Goal: Find contact information: Find contact information

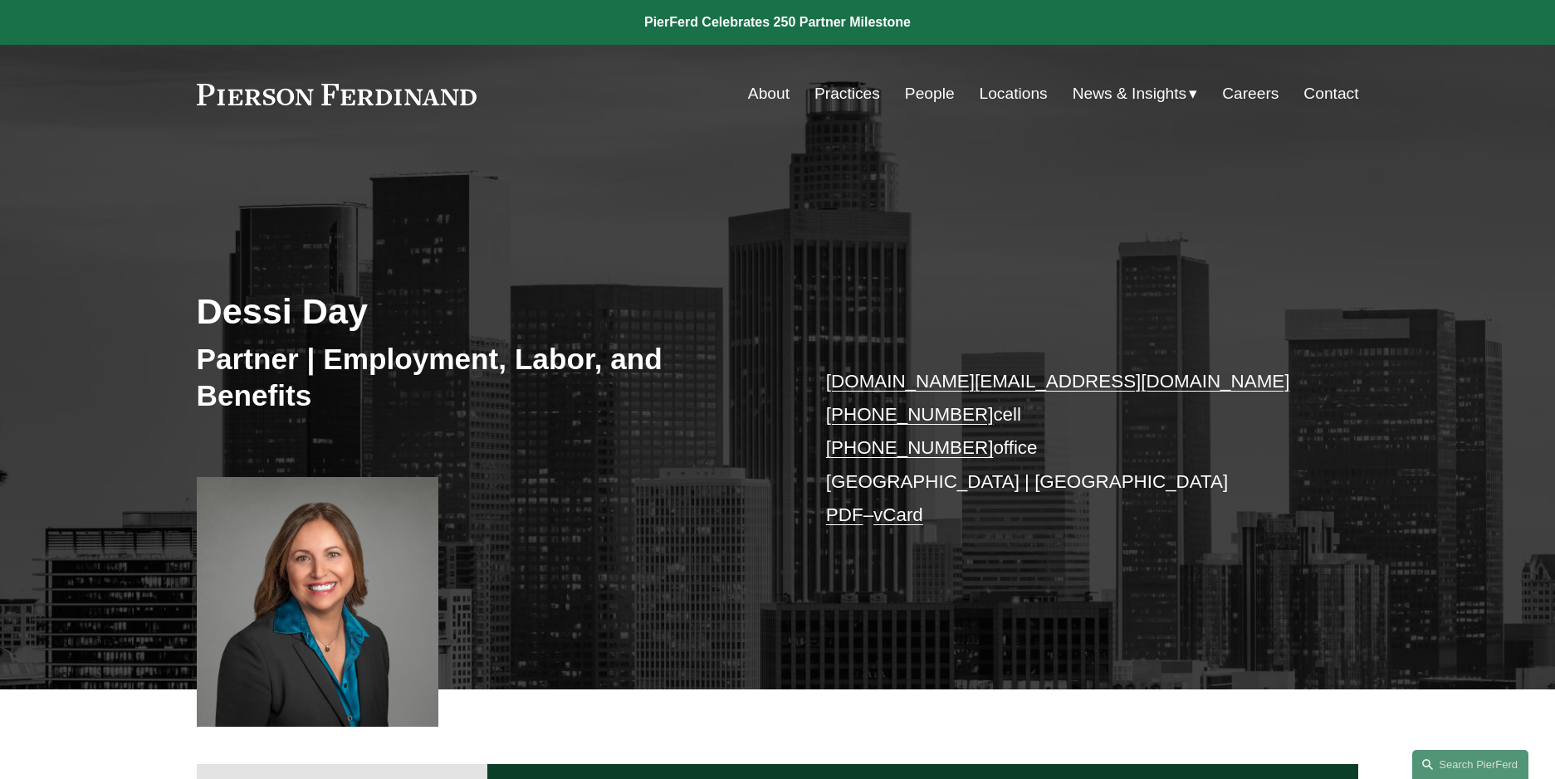
click at [1337, 94] on link "Contact" at bounding box center [1330, 94] width 55 height 32
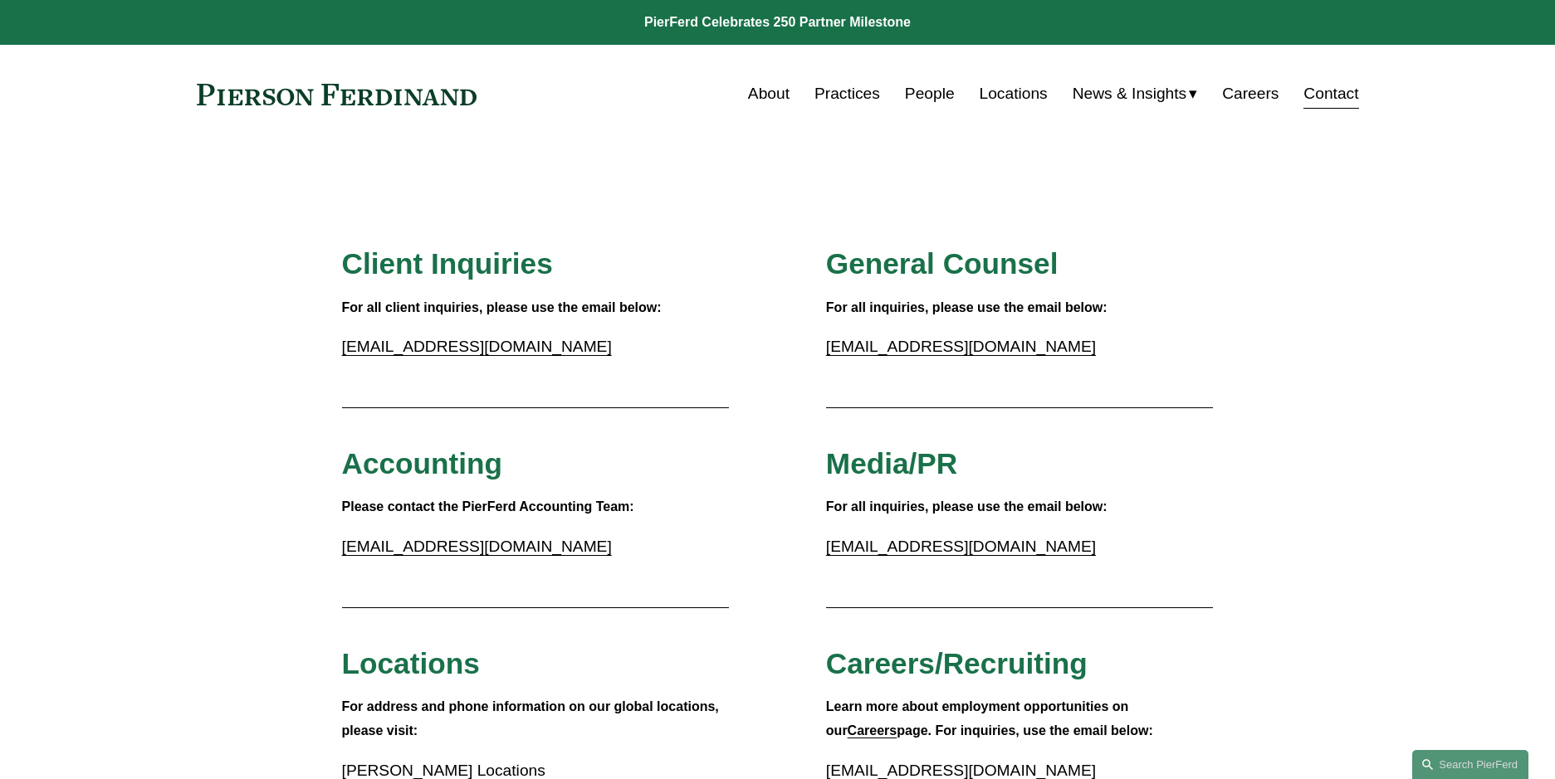
click at [1006, 95] on link "Locations" at bounding box center [1013, 94] width 68 height 32
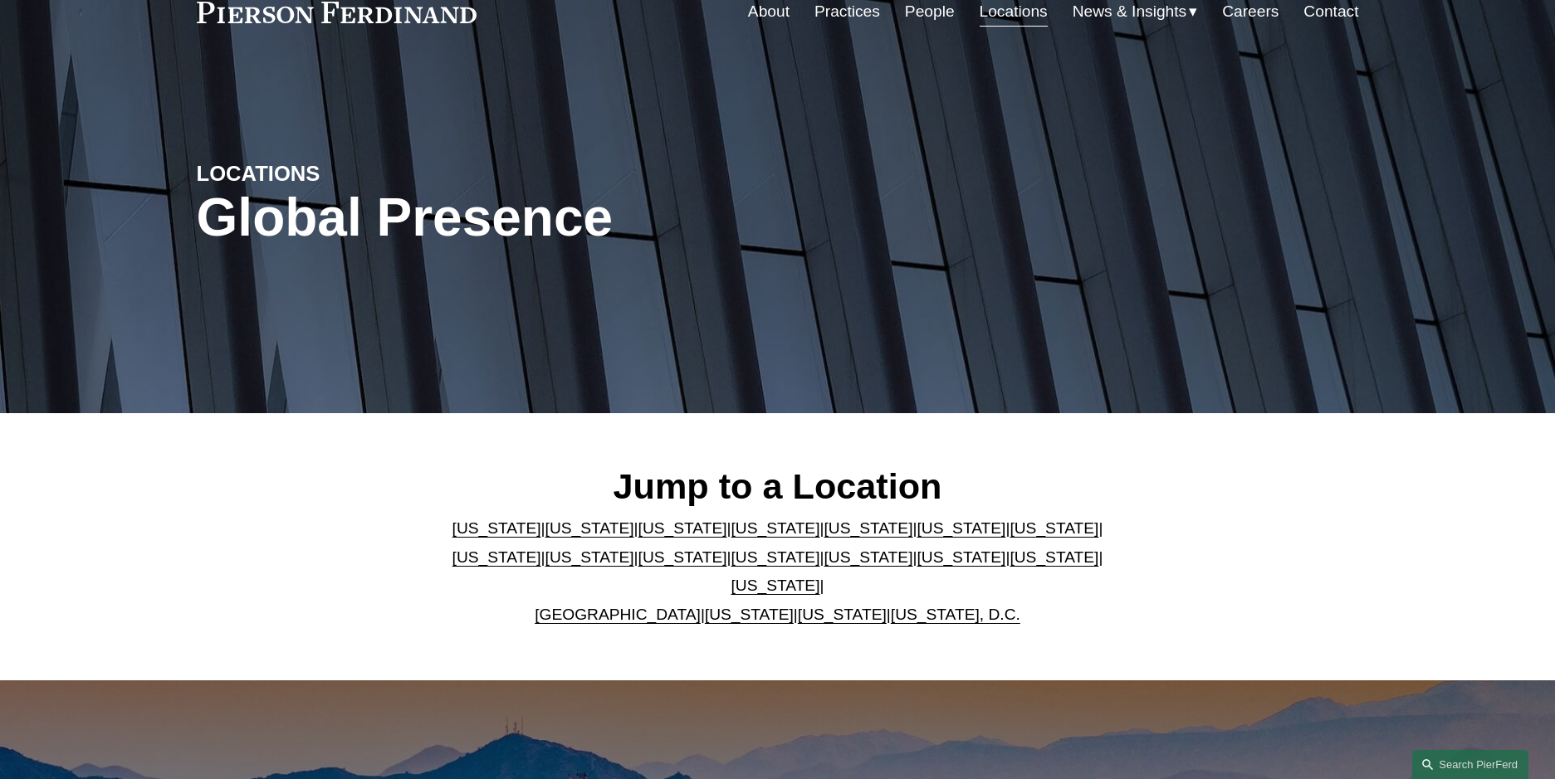
scroll to position [83, 0]
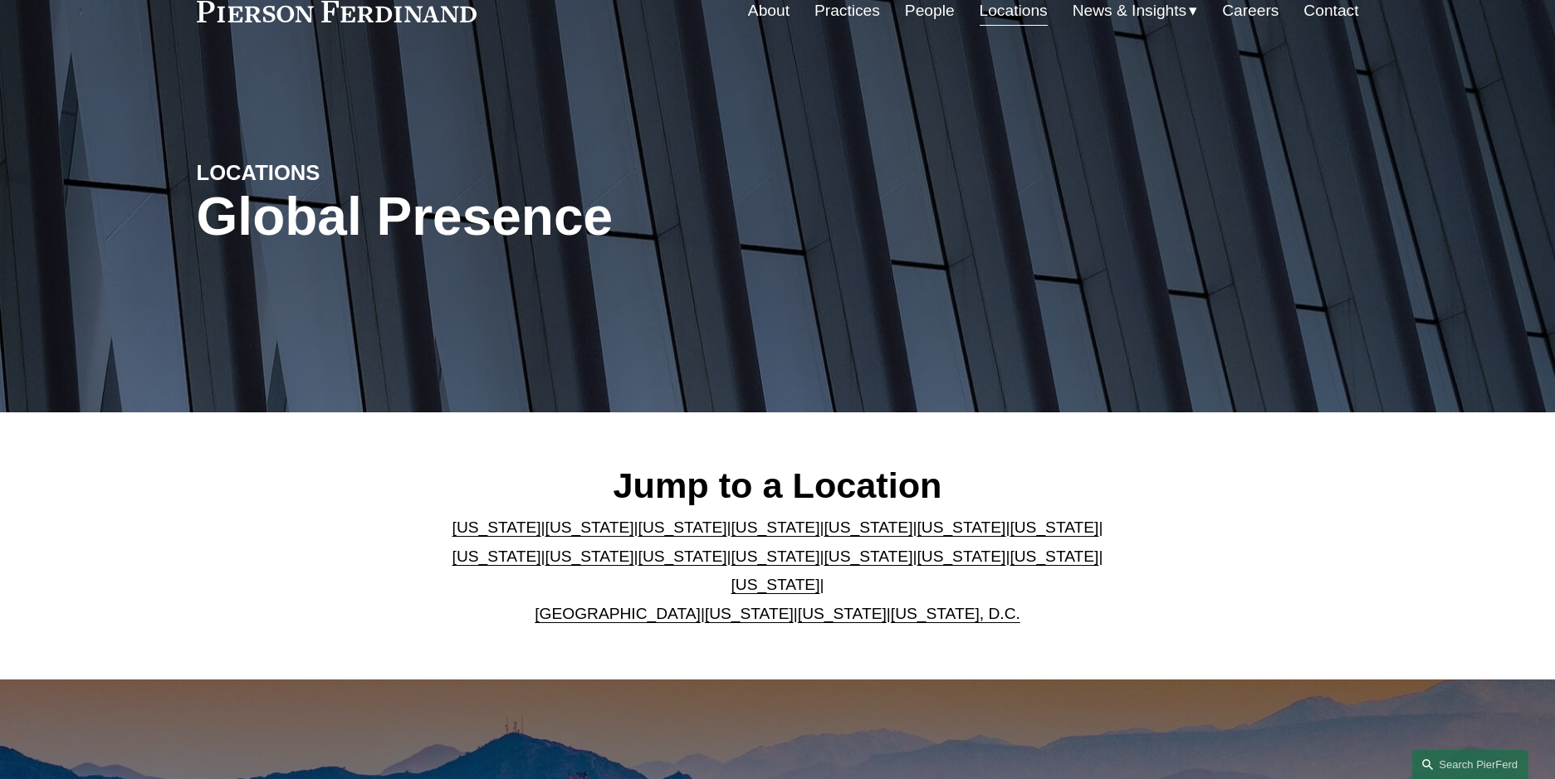
click at [555, 536] on link "[US_STATE]" at bounding box center [589, 527] width 89 height 17
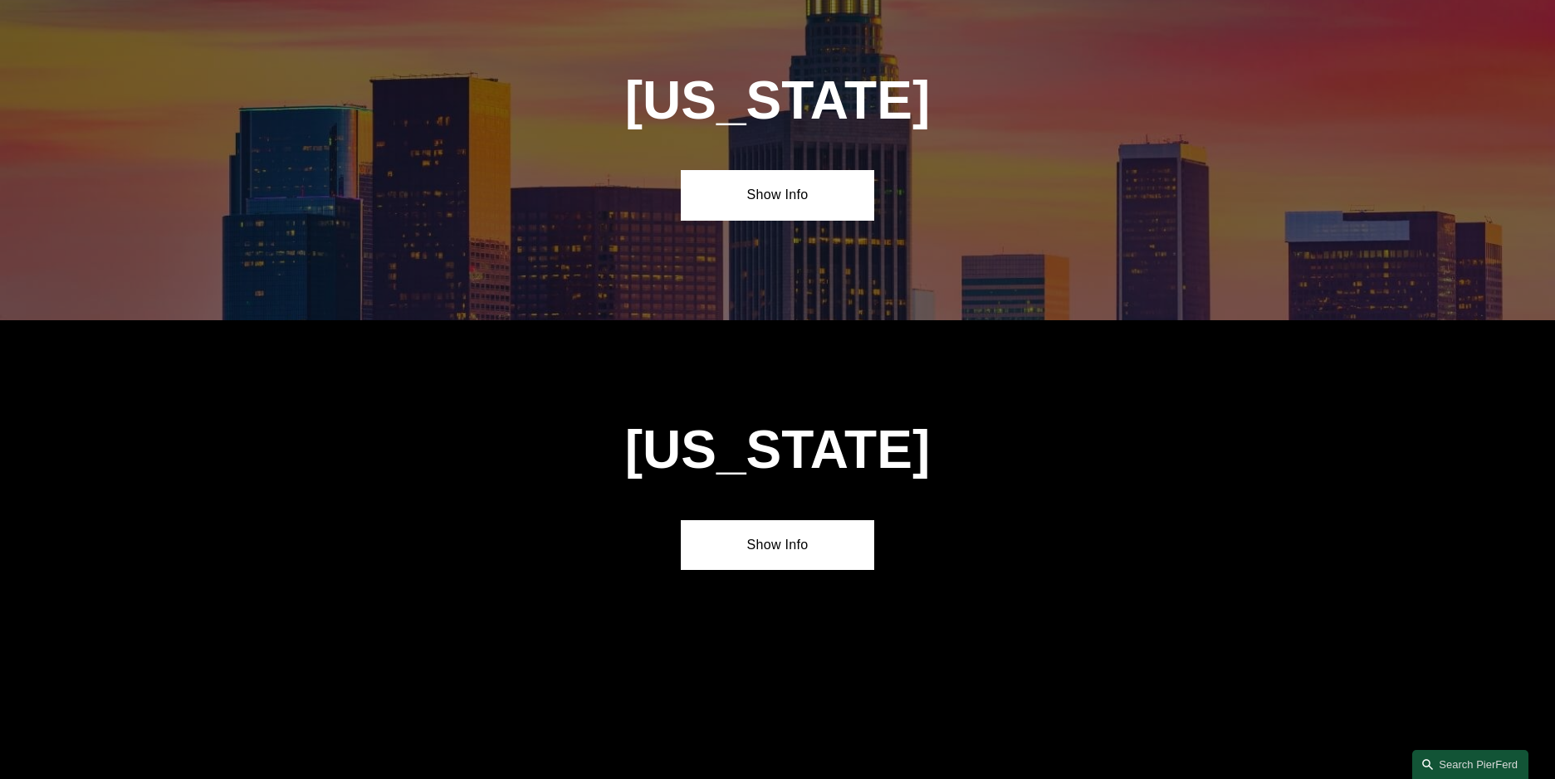
scroll to position [1020, 0]
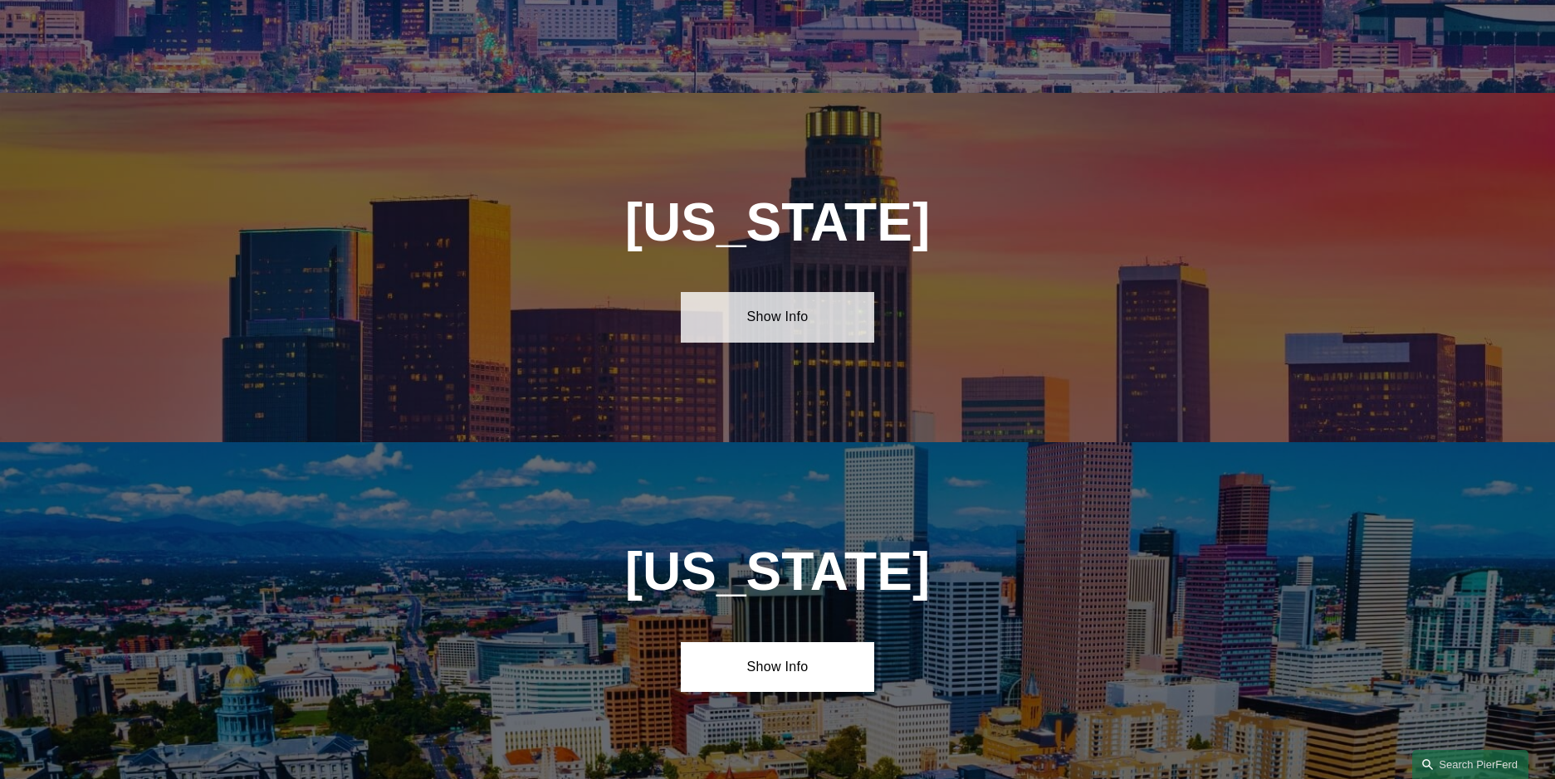
click at [784, 320] on link "Show Info" at bounding box center [777, 317] width 193 height 50
